Goal: Navigation & Orientation: Go to known website

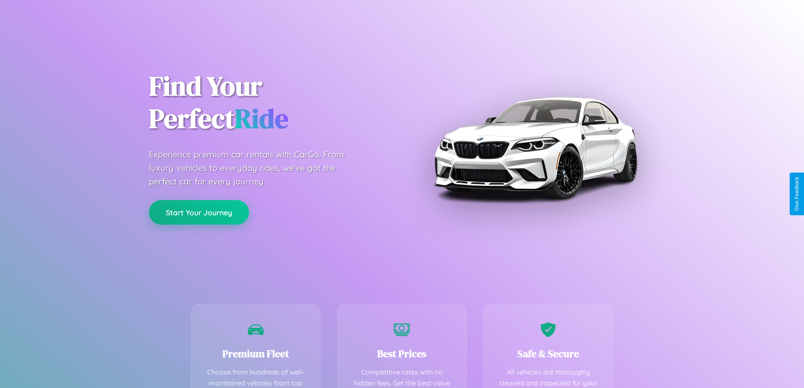
click at [199, 212] on button "Start Your Journey" at bounding box center [199, 212] width 100 height 24
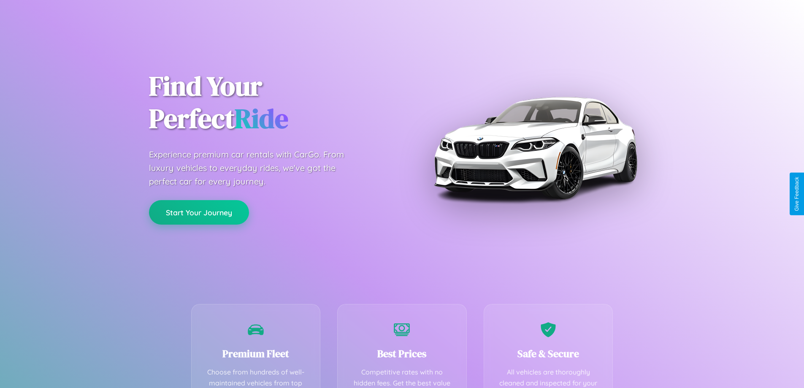
click at [199, 212] on button "Start Your Journey" at bounding box center [199, 212] width 100 height 24
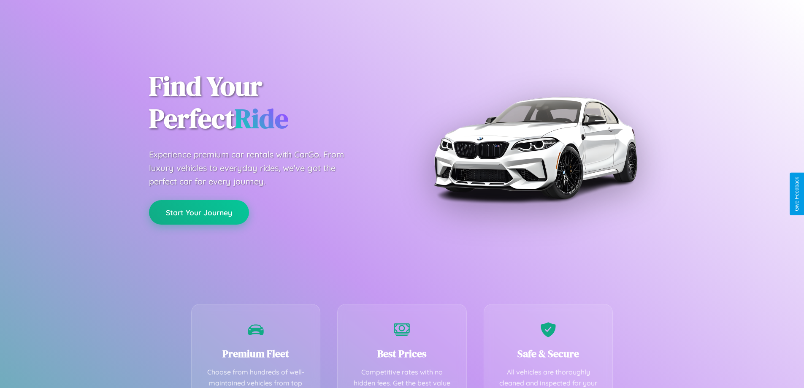
click at [199, 212] on button "Start Your Journey" at bounding box center [199, 212] width 100 height 24
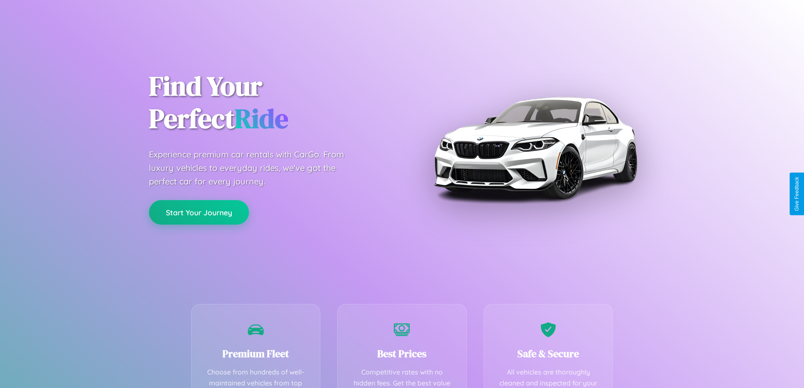
click at [199, 212] on button "Start Your Journey" at bounding box center [199, 212] width 100 height 24
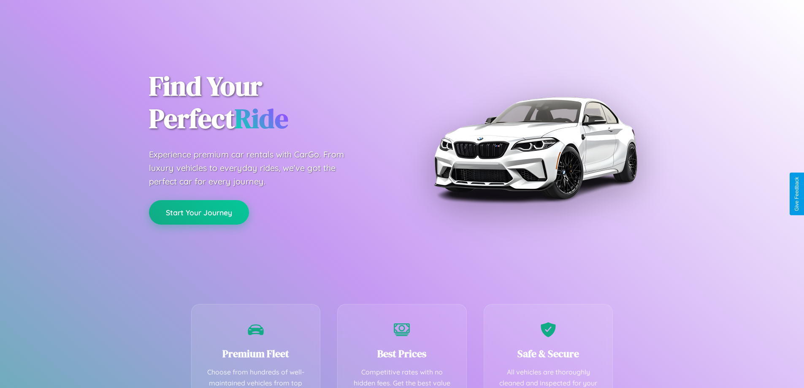
click at [199, 212] on button "Start Your Journey" at bounding box center [199, 212] width 100 height 24
